Goal: Task Accomplishment & Management: Manage account settings

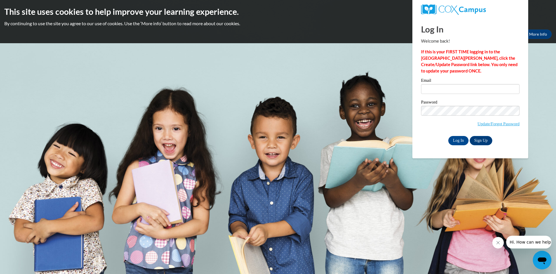
click at [295, 111] on body "This site uses cookies to help improve your learning experience. By continuing …" at bounding box center [278, 137] width 556 height 274
click at [425, 90] on input "Email" at bounding box center [470, 89] width 98 height 10
